Goal: Information Seeking & Learning: Learn about a topic

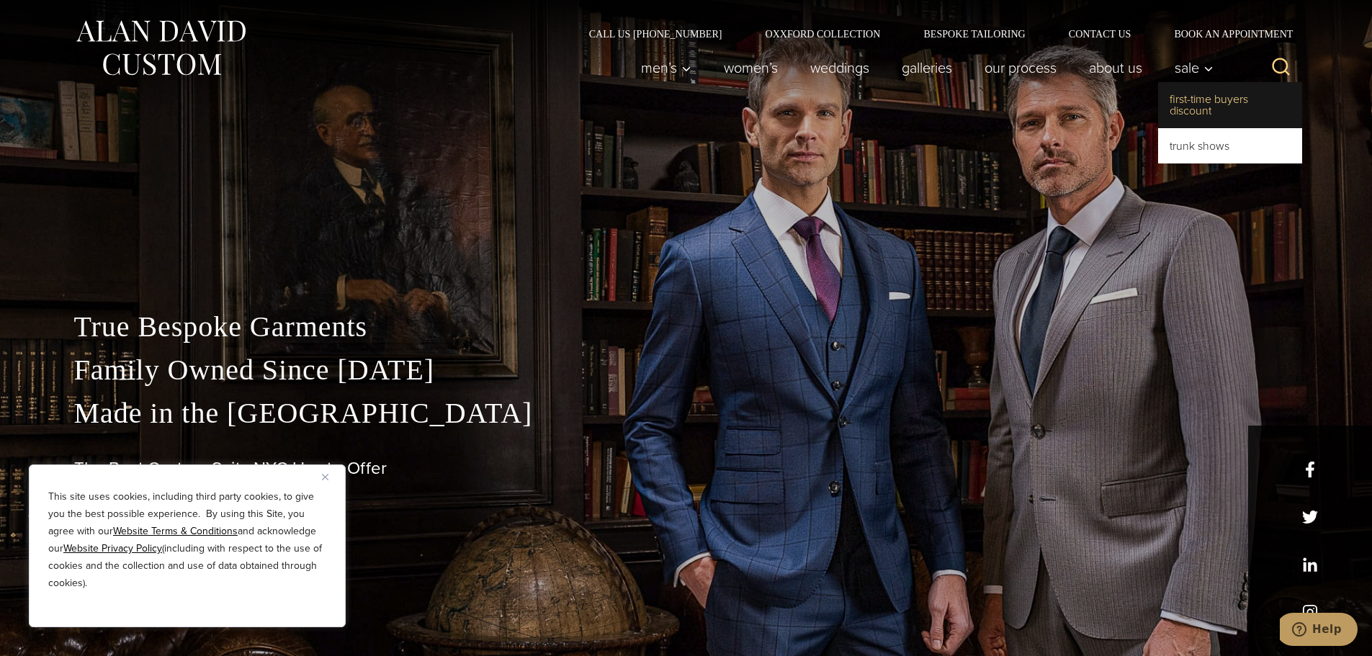
click at [1194, 105] on link "First-Time Buyers Discount" at bounding box center [1230, 105] width 144 height 46
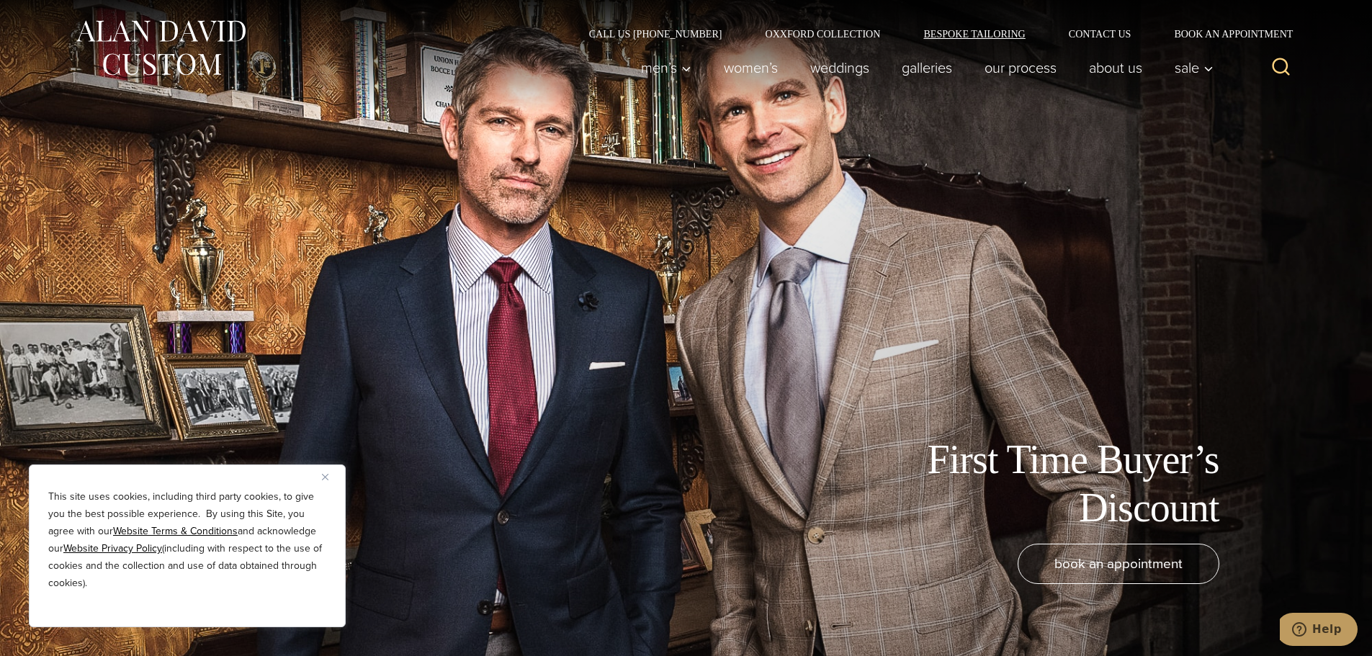
click at [980, 37] on link "Bespoke Tailoring" at bounding box center [974, 34] width 145 height 10
